Goal: Information Seeking & Learning: Learn about a topic

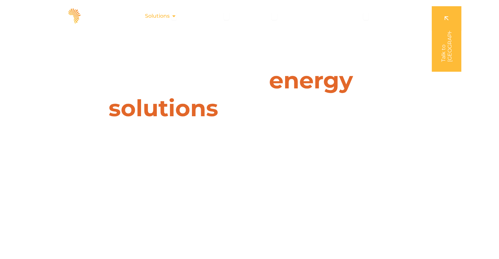
click at [173, 17] on icon "Menu" at bounding box center [173, 15] width 5 height 5
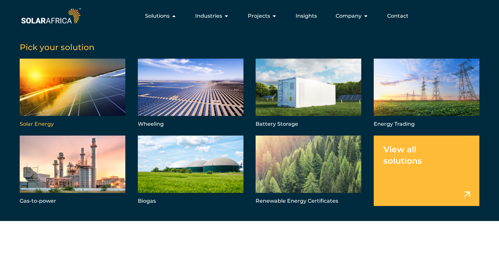
click at [98, 109] on link "Menu" at bounding box center [73, 94] width 106 height 70
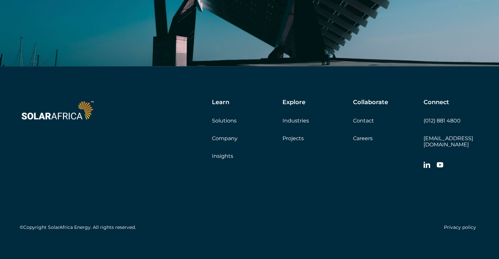
scroll to position [3118, 0]
